Goal: Participate in discussion

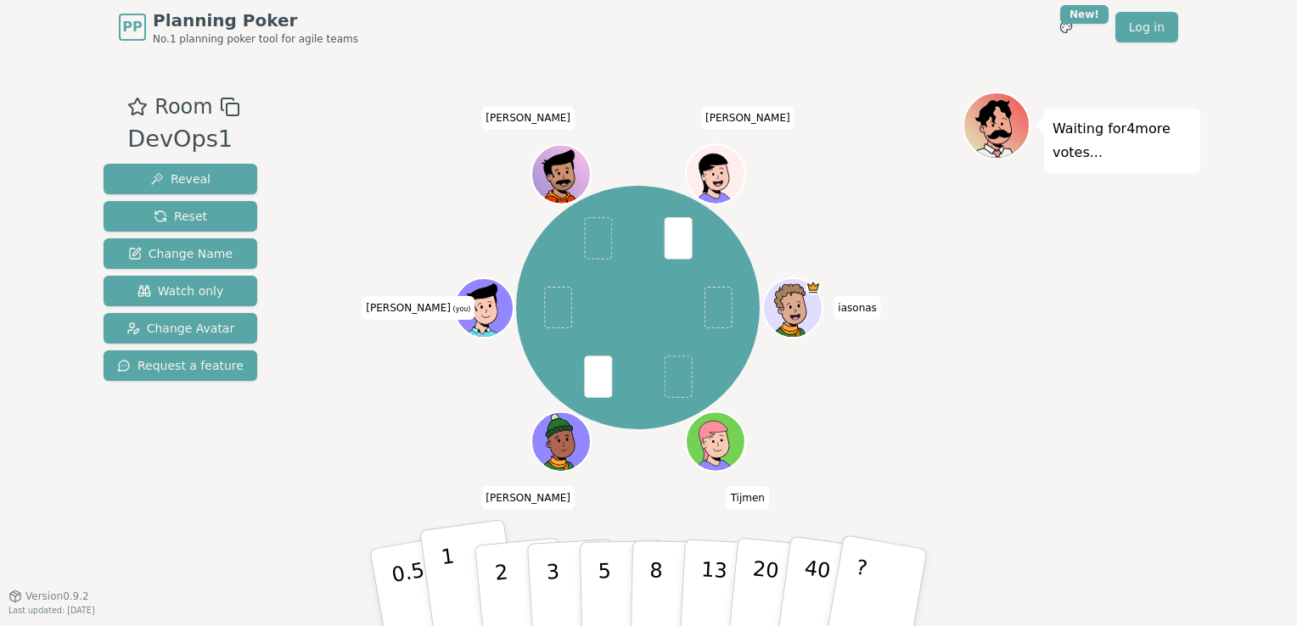
click at [438, 580] on button "1" at bounding box center [469, 587] width 101 height 137
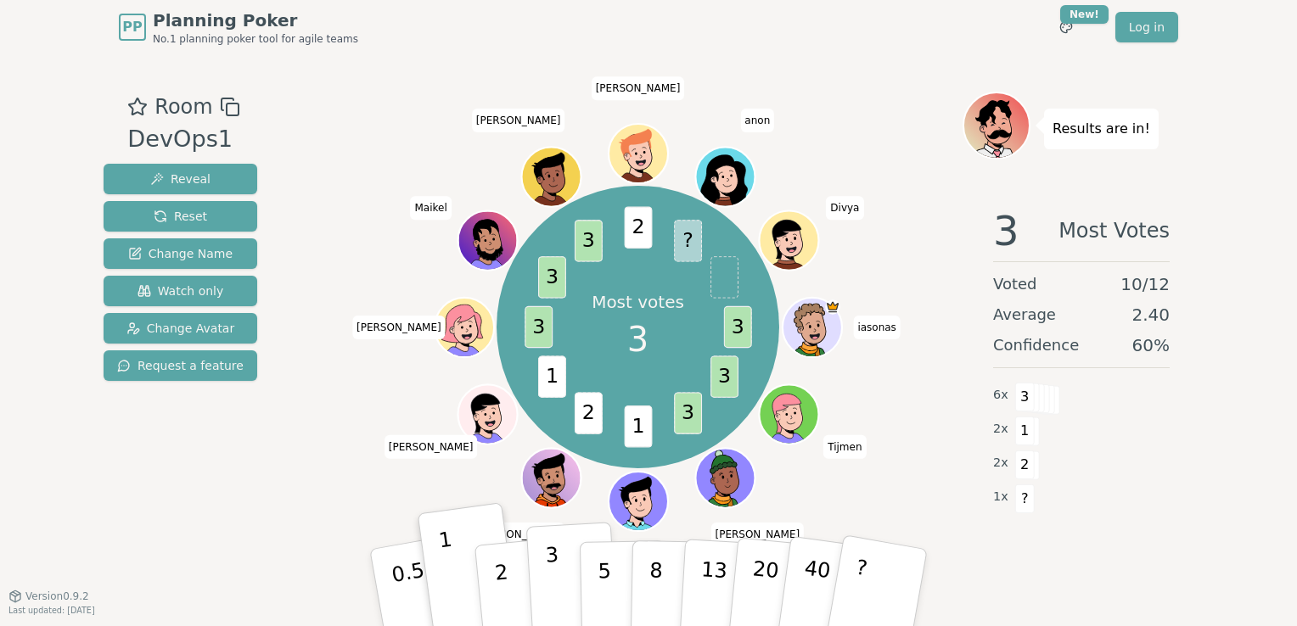
click at [542, 585] on button "3" at bounding box center [572, 588] width 93 height 132
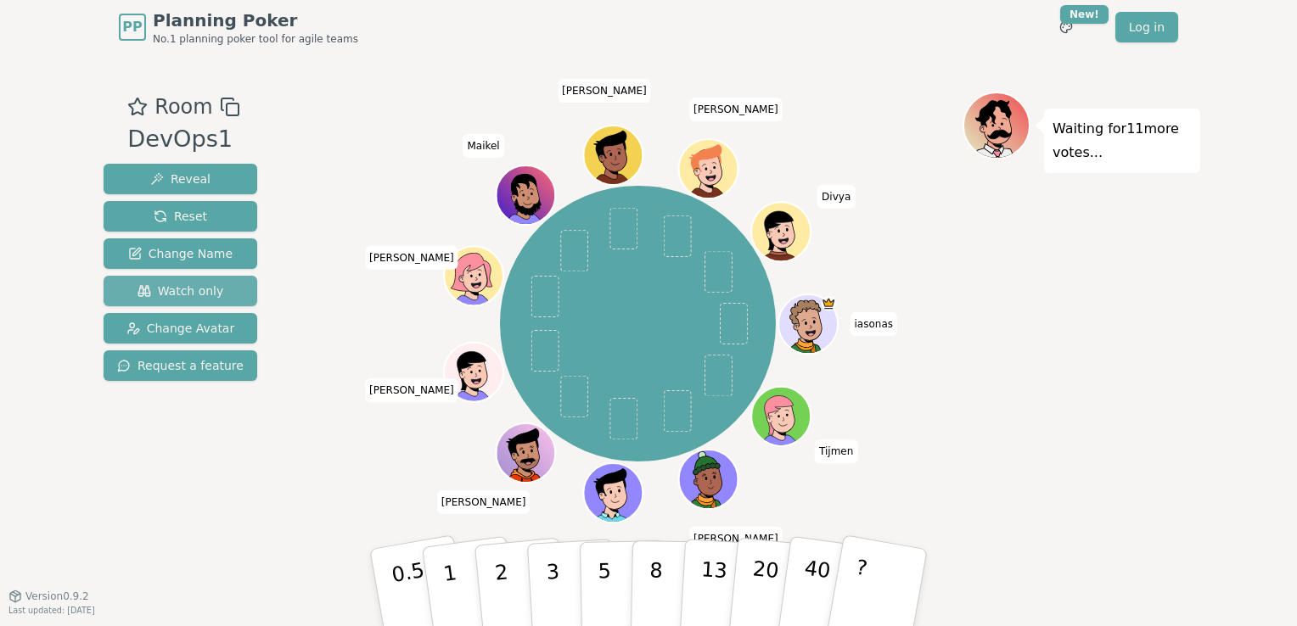
click at [218, 284] on button "Watch only" at bounding box center [181, 291] width 154 height 31
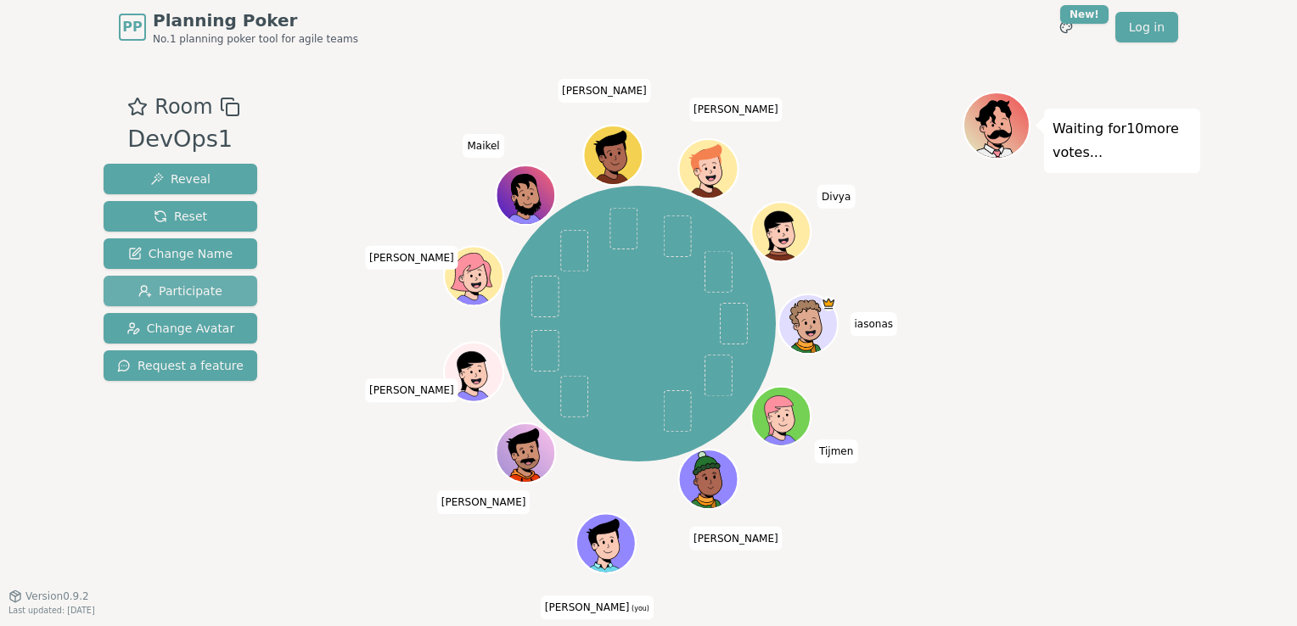
click at [104, 276] on button "Participate" at bounding box center [181, 291] width 154 height 31
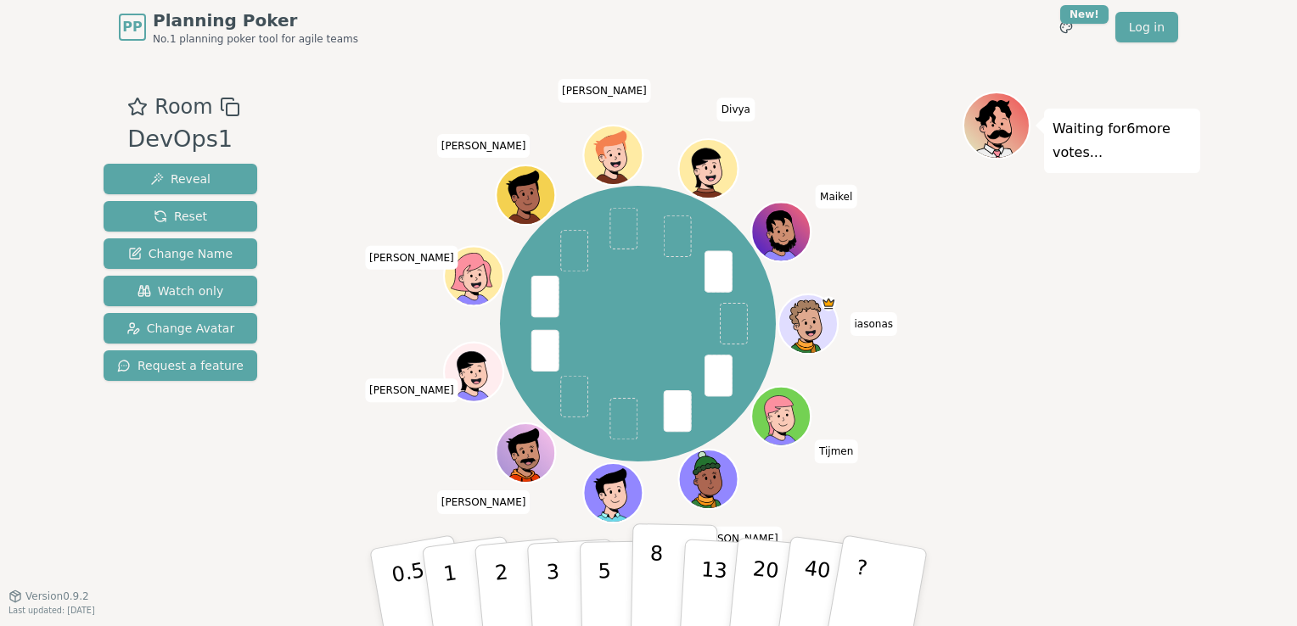
click at [658, 582] on p "8" at bounding box center [655, 587] width 14 height 92
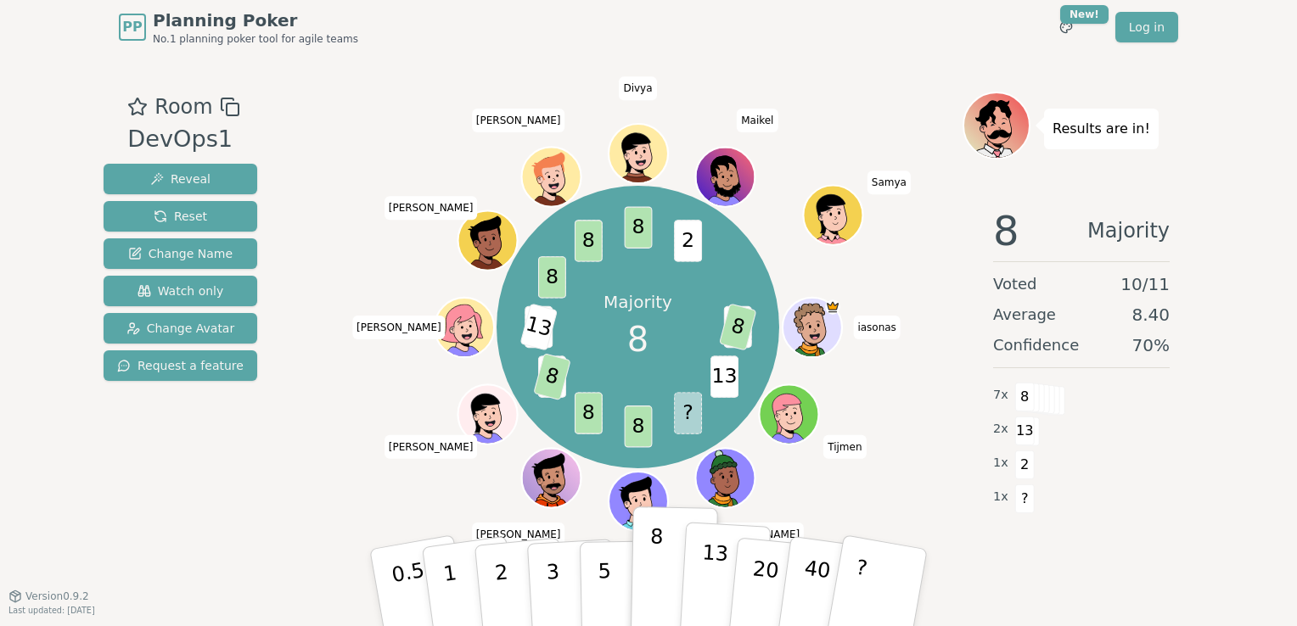
click at [699, 576] on button "13" at bounding box center [725, 588] width 93 height 132
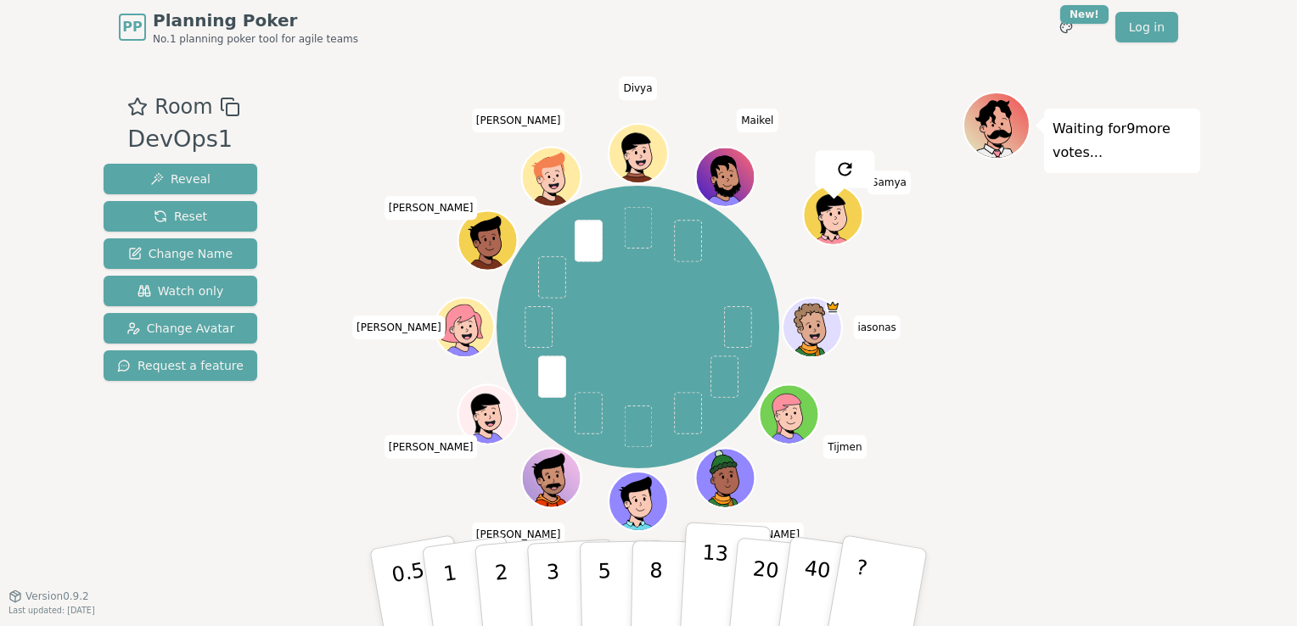
click at [710, 555] on p "13" at bounding box center [713, 587] width 31 height 93
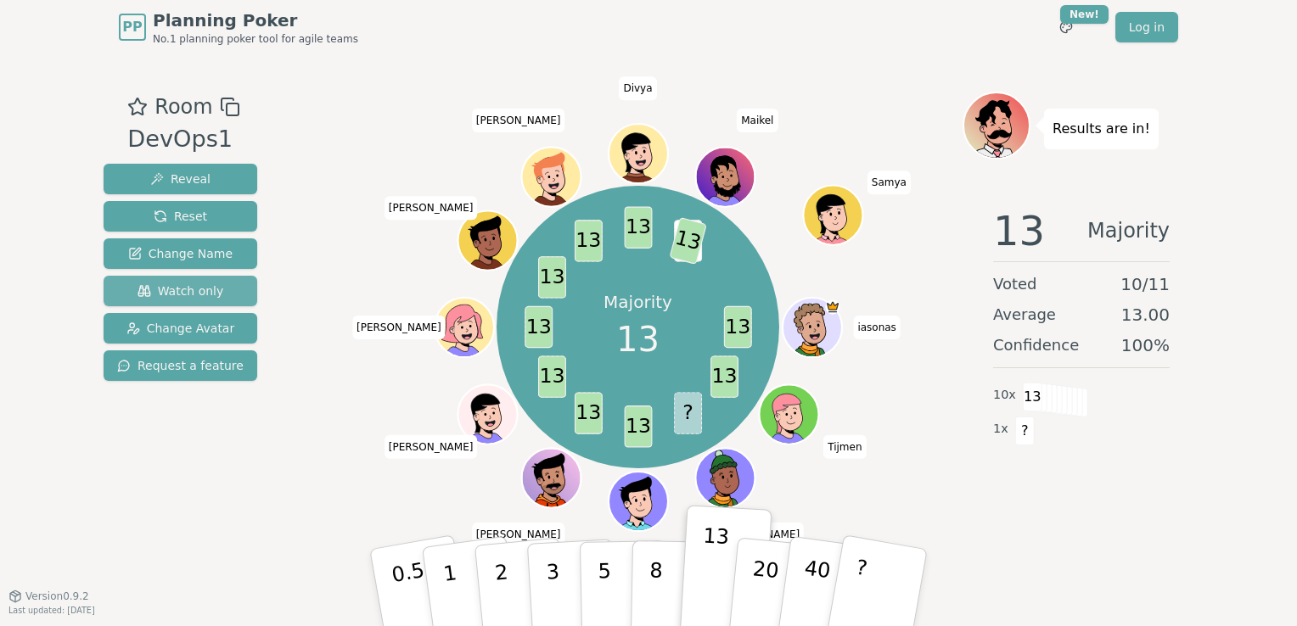
click at [216, 282] on button "Watch only" at bounding box center [181, 291] width 154 height 31
